Goal: Complete application form

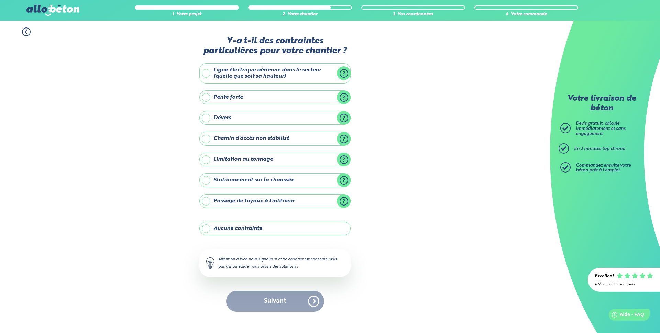
click at [257, 97] on label "Pente forte" at bounding box center [274, 97] width 151 height 14
click at [0, 0] on input "Pente forte" at bounding box center [0, 0] width 0 height 0
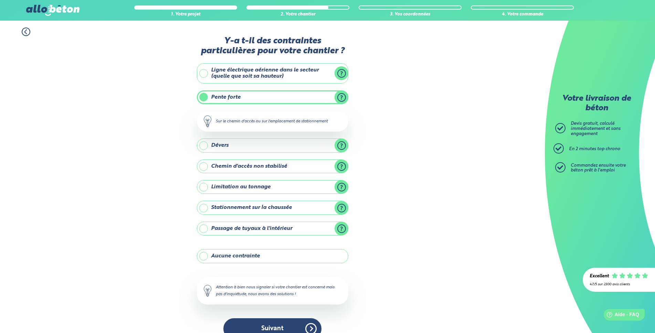
click at [342, 96] on label "Pente forte" at bounding box center [272, 97] width 151 height 14
click at [0, 0] on input "Pente forte" at bounding box center [0, 0] width 0 height 0
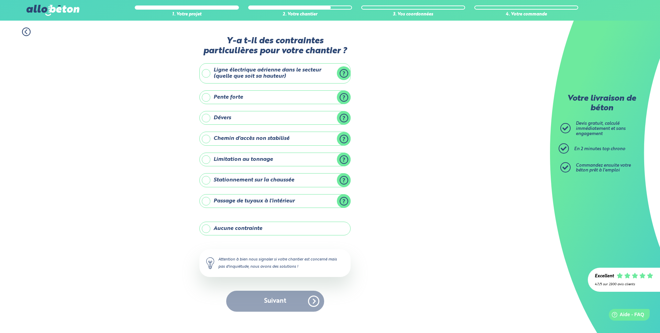
click at [343, 97] on label "Pente forte" at bounding box center [274, 97] width 151 height 14
click at [0, 0] on input "Pente forte" at bounding box center [0, 0] width 0 height 0
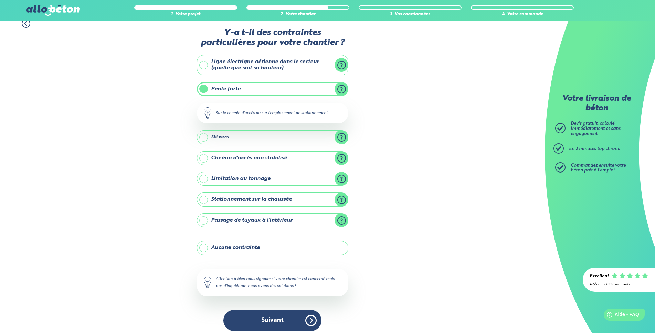
scroll to position [13, 0]
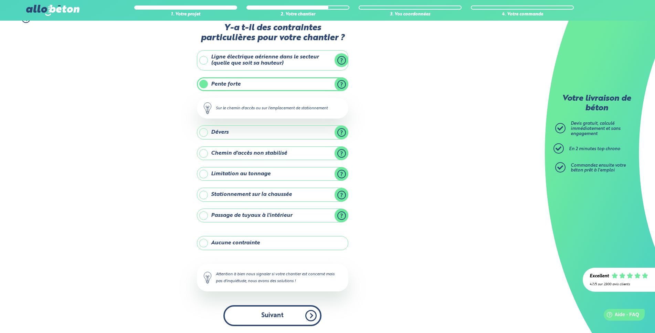
click at [293, 320] on button "Suivant" at bounding box center [272, 315] width 98 height 21
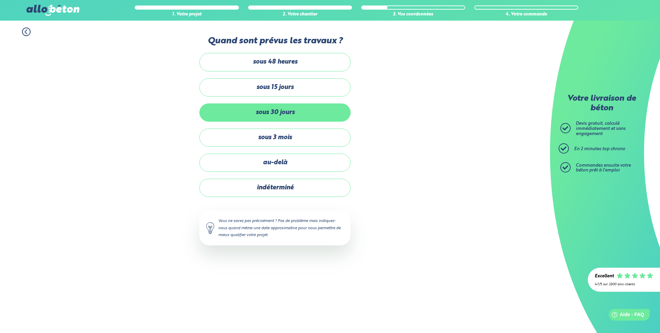
click at [267, 114] on label "sous 30 jours" at bounding box center [274, 113] width 151 height 18
click at [0, 0] on input "sous 30 jours" at bounding box center [0, 0] width 0 height 0
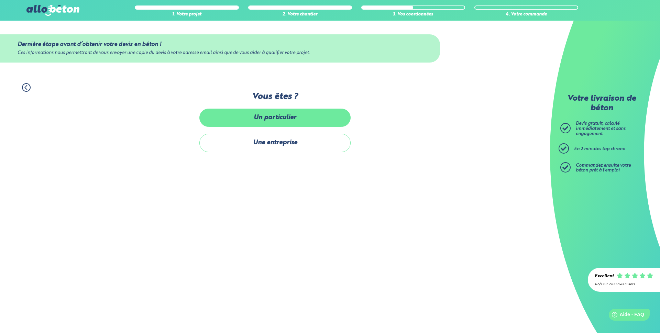
click at [311, 118] on label "Un particulier" at bounding box center [274, 118] width 151 height 18
click at [0, 0] on input "Un particulier" at bounding box center [0, 0] width 0 height 0
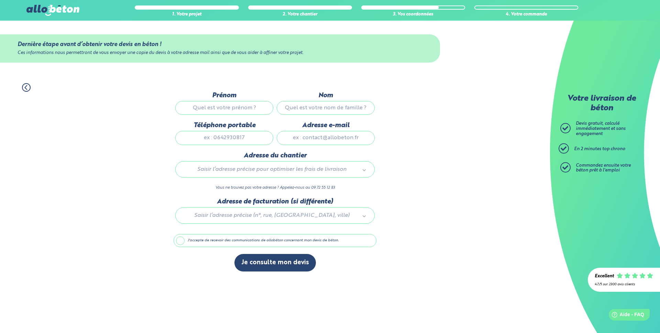
click at [235, 109] on input "Prénom" at bounding box center [224, 108] width 98 height 14
type input "[PERSON_NAME]"
type input "0626739607"
click at [310, 134] on input "Adresse e-mail" at bounding box center [326, 138] width 98 height 14
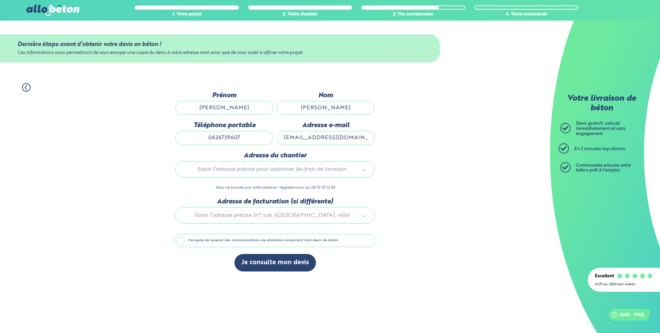
type input "[EMAIL_ADDRESS][DOMAIN_NAME]"
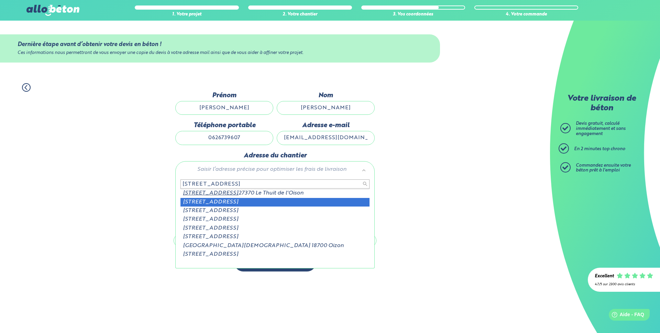
type input "[STREET_ADDRESS]"
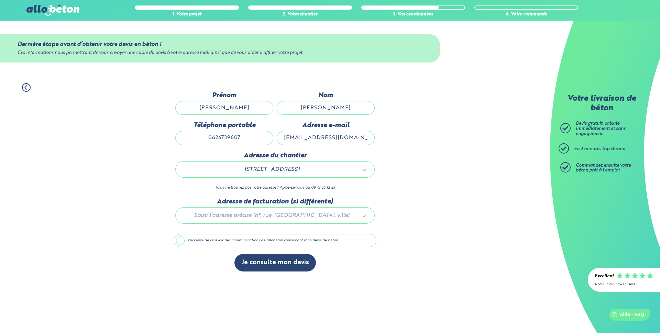
click at [183, 240] on label "J'accepte de recevoir des communications de allobéton concernant mon devis de b…" at bounding box center [275, 240] width 203 height 13
click at [0, 0] on input "J'accepte de recevoir des communications de allobéton concernant mon devis de b…" at bounding box center [0, 0] width 0 height 0
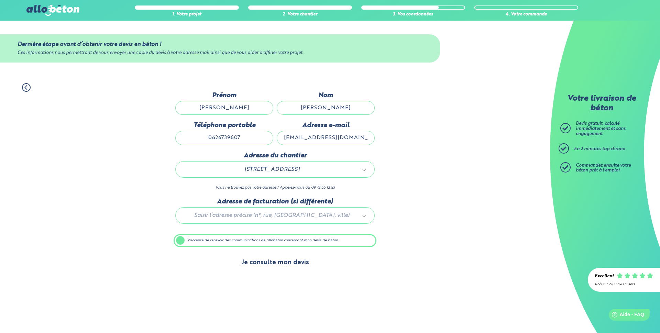
click at [280, 264] on button "Je consulte mon devis" at bounding box center [276, 263] width 82 height 18
